Goal: Task Accomplishment & Management: Manage account settings

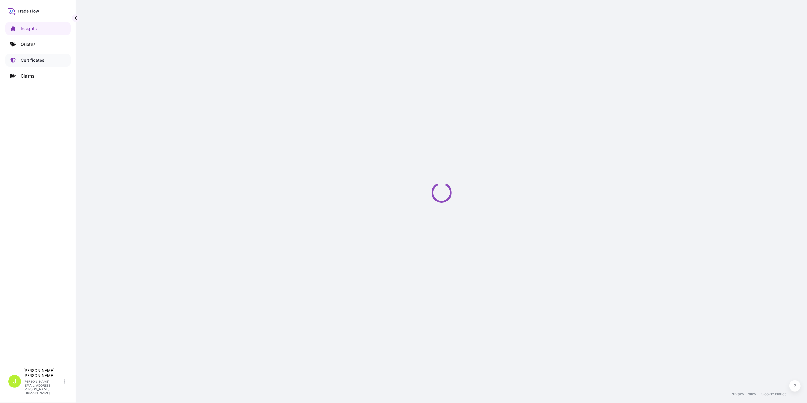
select select "2025"
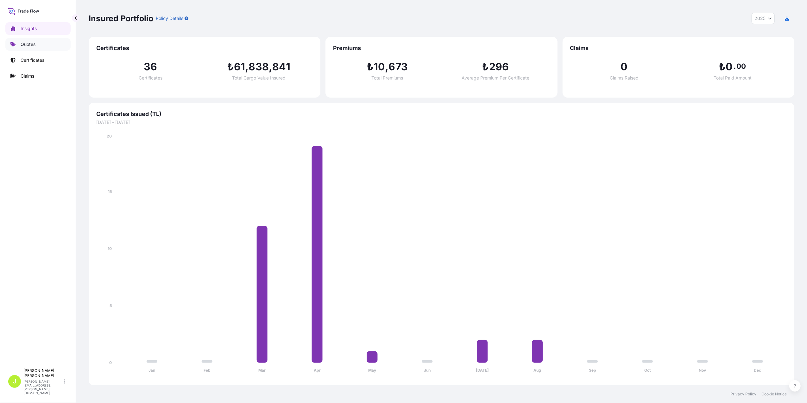
click at [32, 46] on p "Quotes" at bounding box center [28, 44] width 15 height 6
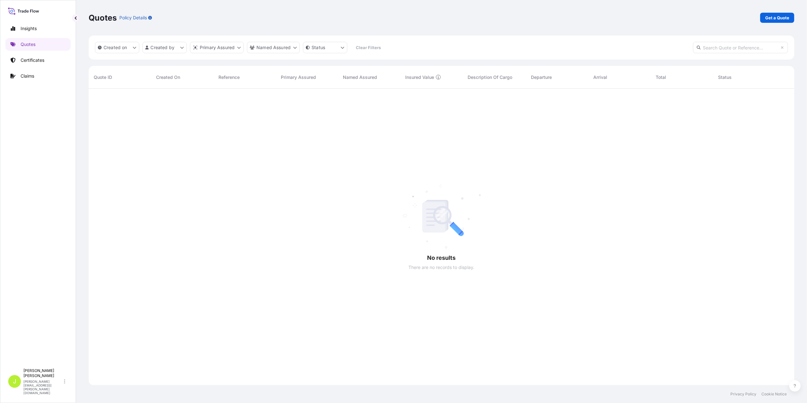
scroll to position [313, 699]
click at [763, 18] on link "Get a Quote" at bounding box center [777, 18] width 34 height 10
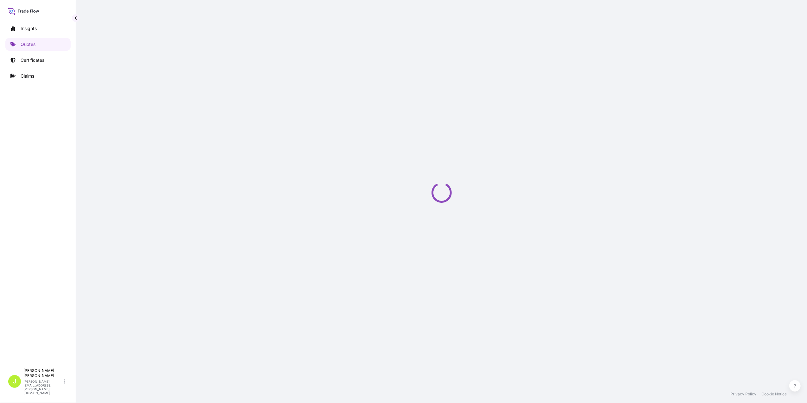
select select "Gemi"
select select "15"
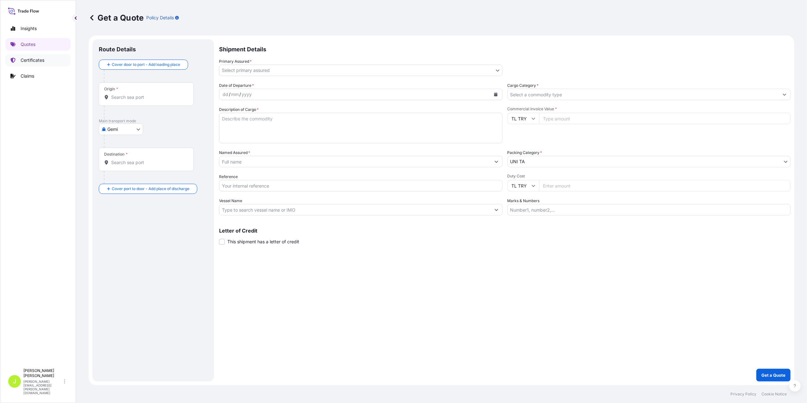
click at [32, 59] on p "Certificates" at bounding box center [33, 60] width 24 height 6
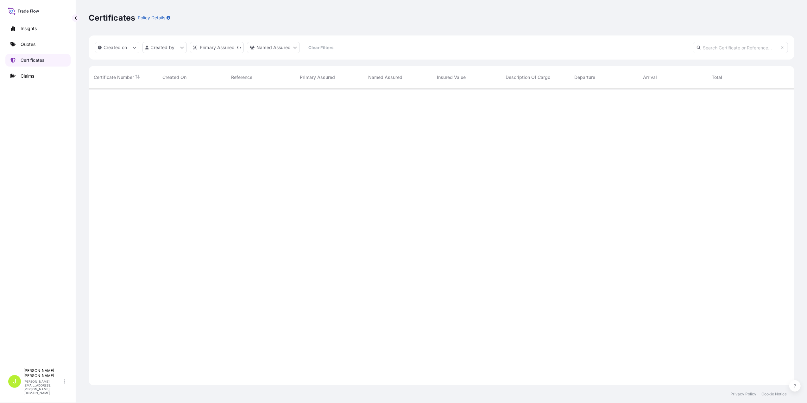
scroll to position [293, 699]
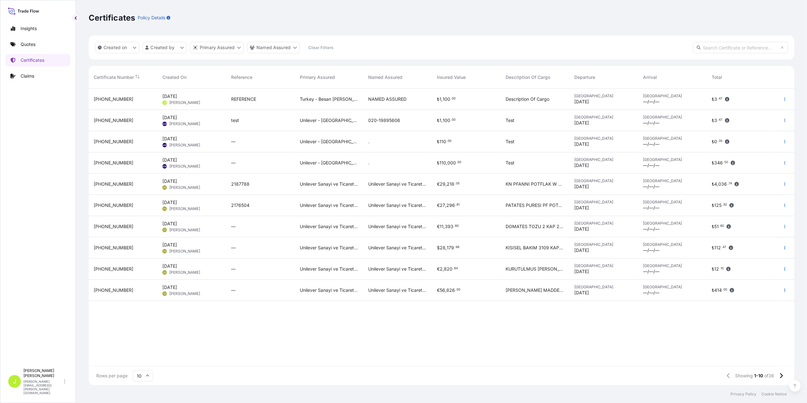
click at [106, 96] on span "[PHONE_NUMBER]" at bounding box center [114, 99] width 40 height 6
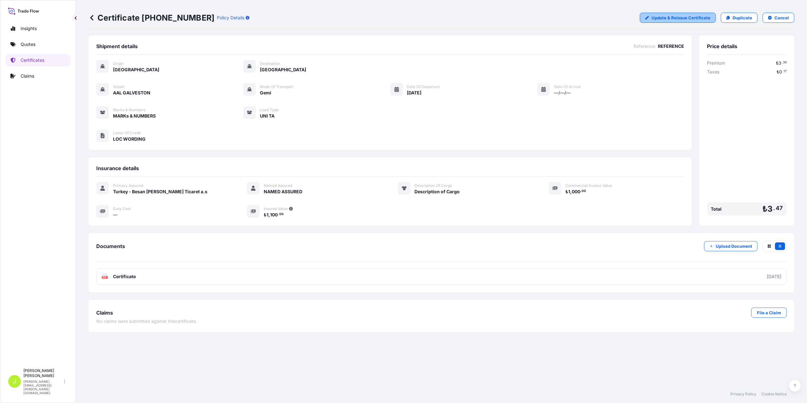
click at [675, 17] on p "Update & Reissue Certificate" at bounding box center [681, 18] width 59 height 6
select select "Gemi"
select select "31861"
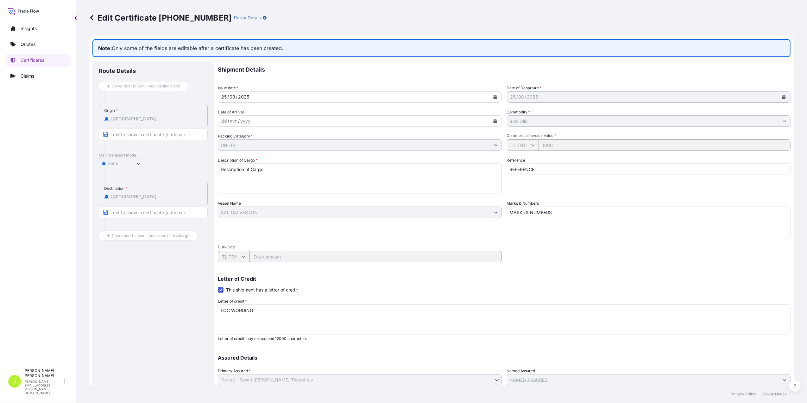
click at [94, 15] on icon at bounding box center [92, 18] width 6 height 6
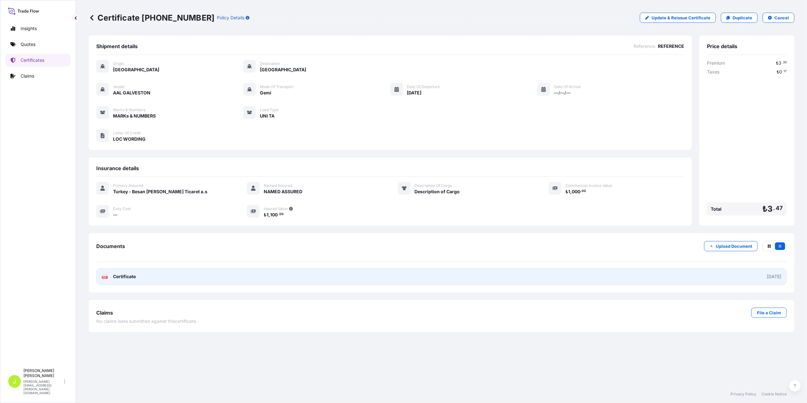
click at [111, 280] on div "PDF Certificate" at bounding box center [119, 276] width 34 height 6
